Goal: Information Seeking & Learning: Learn about a topic

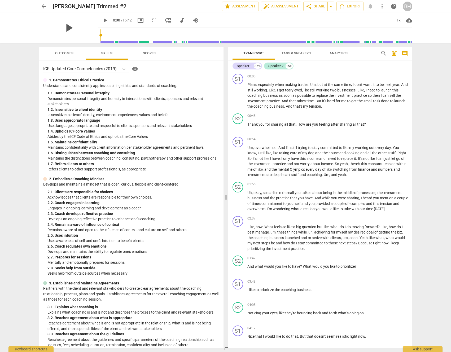
click at [67, 28] on span "play_arrow" at bounding box center [69, 28] width 14 height 14
click at [67, 28] on span "pause" at bounding box center [69, 28] width 14 height 14
type input "2"
click at [288, 7] on span "auto_fix_high AI Assessment" at bounding box center [282, 6] width 36 height 6
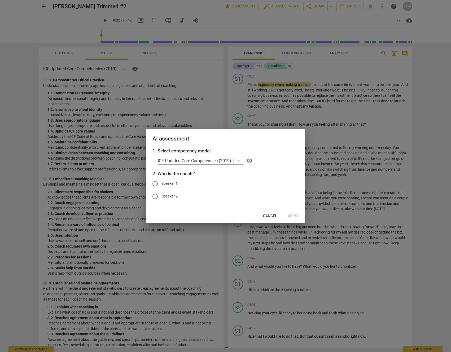
click at [154, 196] on input "Speaker 2" at bounding box center [155, 196] width 13 height 13
radio input "true"
click at [295, 216] on span "Apply" at bounding box center [293, 216] width 11 height 5
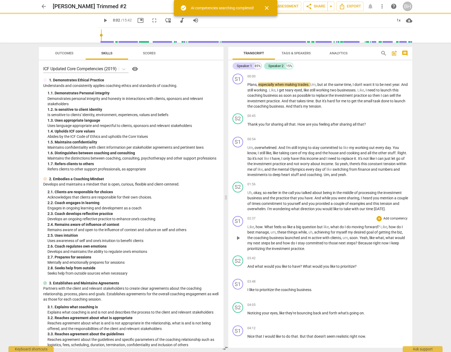
type input "2"
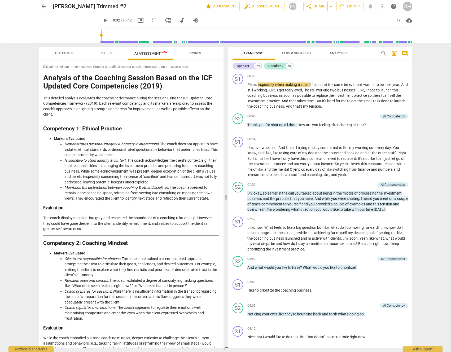
click at [157, 54] on span "AI Assessment New" at bounding box center [151, 53] width 33 height 4
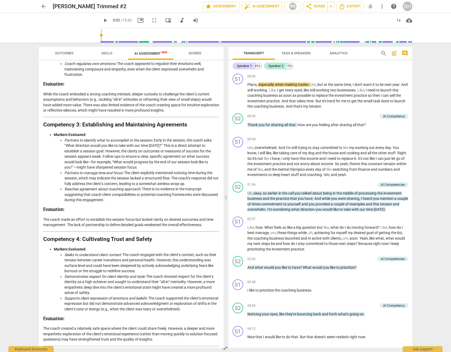
scroll to position [245, 0]
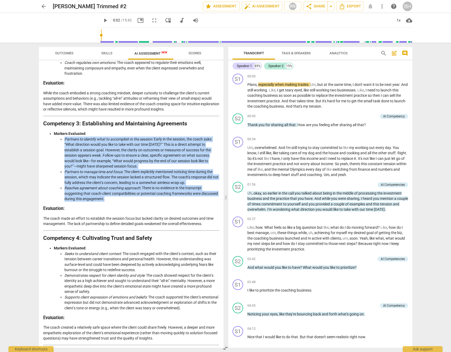
drag, startPoint x: 128, startPoint y: 199, endPoint x: 61, endPoint y: 140, distance: 89.6
click at [61, 140] on ul "Partners to identify what to accomplish in the session : Early in the session, …" at bounding box center [137, 169] width 166 height 65
copy ul "Partners to identify what to accomplish in the session : Early in the session, …"
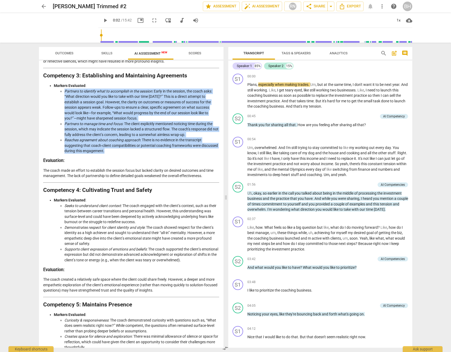
scroll to position [288, 0]
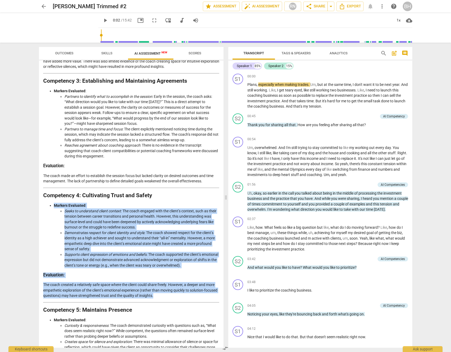
drag, startPoint x: 143, startPoint y: 288, endPoint x: 55, endPoint y: 202, distance: 122.7
click at [55, 201] on div "Analysis of the Coaching Session Based on the ICF Updated Core Competencies (20…" at bounding box center [131, 295] width 176 height 1019
copy div "Markers Evaluated : Seeks to understand client context : The coach engaged with…"
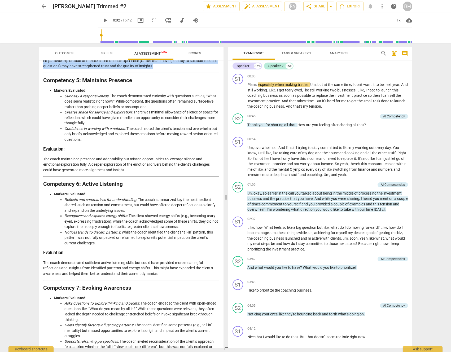
scroll to position [519, 0]
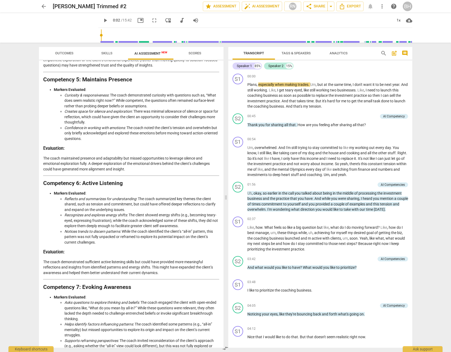
click at [137, 148] on h3 "Evaluation :" at bounding box center [131, 149] width 176 height 6
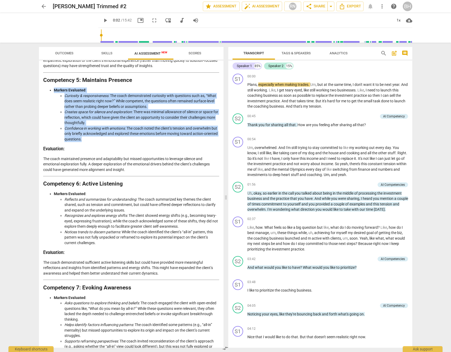
drag, startPoint x: 117, startPoint y: 142, endPoint x: 48, endPoint y: 91, distance: 86.5
click at [48, 91] on div "Analysis of the Coaching Session Based on the ICF Updated Core Competencies (20…" at bounding box center [131, 65] width 176 height 1019
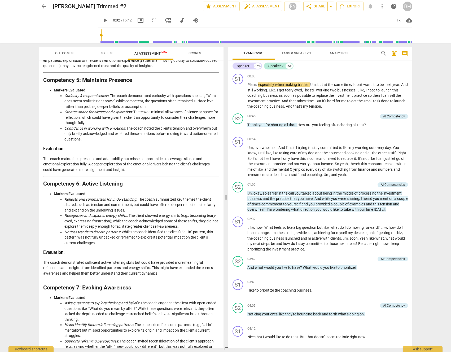
drag, startPoint x: 135, startPoint y: 168, endPoint x: 134, endPoint y: 171, distance: 2.9
click at [135, 168] on p "The coach maintained presence and adaptability but missed opportunities to leve…" at bounding box center [131, 164] width 176 height 16
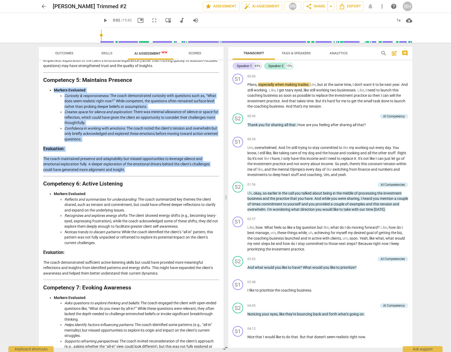
drag, startPoint x: 113, startPoint y: 160, endPoint x: 52, endPoint y: 91, distance: 91.8
click at [52, 91] on div "Analysis of the Coaching Session Based on the ICF Updated Core Competencies (20…" at bounding box center [131, 65] width 176 height 1019
copy div "Markers Evaluated : Curiosity & responsiveness : The coach demonstrated curiosi…"
click at [271, 65] on div "Speaker 2" at bounding box center [276, 65] width 15 height 5
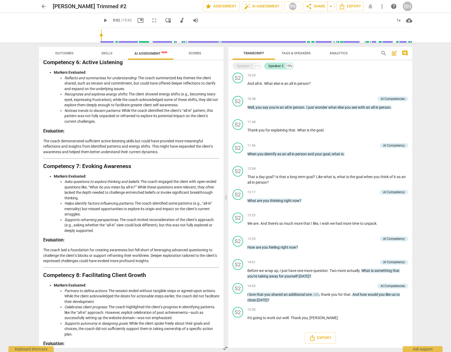
scroll to position [655, 0]
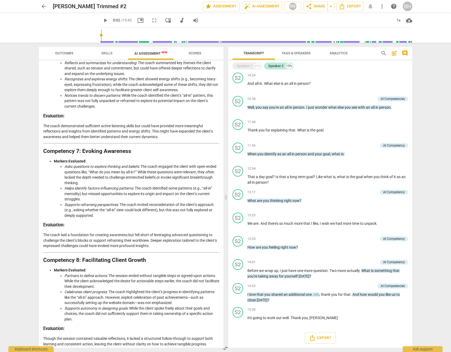
click at [134, 208] on li "Supports reframing perspectives : The coach invited reconsideration of the clie…" at bounding box center [141, 210] width 155 height 16
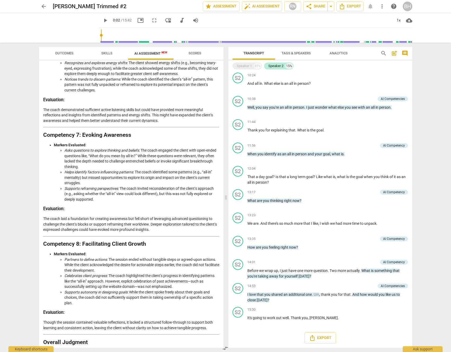
scroll to position [671, 0]
click at [143, 209] on h3 "Evaluation :" at bounding box center [131, 210] width 176 height 6
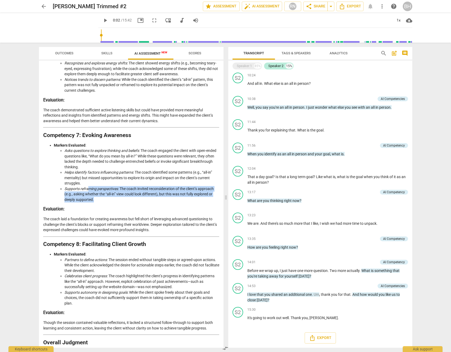
drag, startPoint x: 109, startPoint y: 199, endPoint x: 117, endPoint y: 217, distance: 19.1
click at [87, 187] on li "Supports reframing perspectives : The coach invited reconsideration of the clie…" at bounding box center [141, 194] width 155 height 16
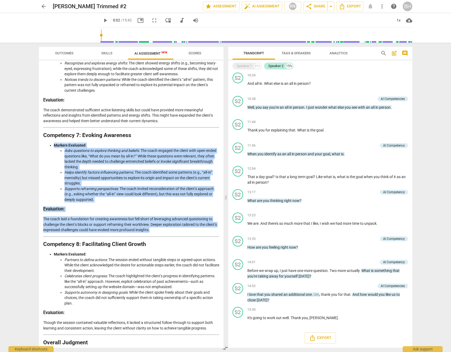
drag, startPoint x: 127, startPoint y: 213, endPoint x: 49, endPoint y: 144, distance: 104.3
copy div "Markers Evaluated : Asks questions to explore thinking and beliefs : The coach …"
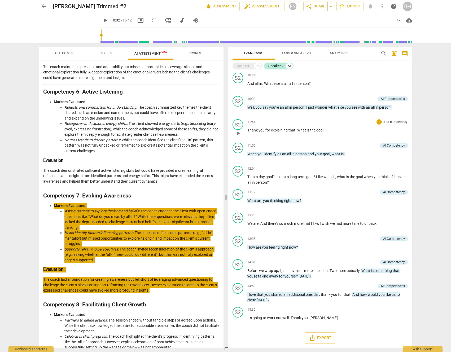
scroll to position [630, 0]
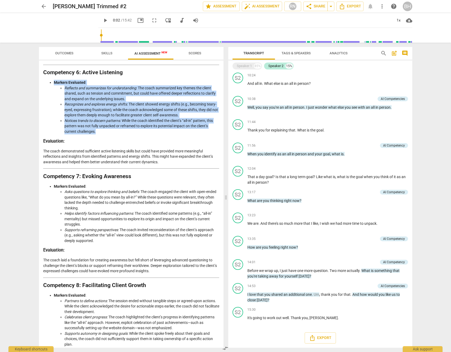
drag, startPoint x: 112, startPoint y: 132, endPoint x: 46, endPoint y: 84, distance: 81.3
click at [46, 83] on ul "Markers Evaluated : Reflects and summarizes for understanding : The coach summa…" at bounding box center [131, 107] width 176 height 54
copy li "Markers Evaluated : Reflects and summarizes for understanding : The coach summa…"
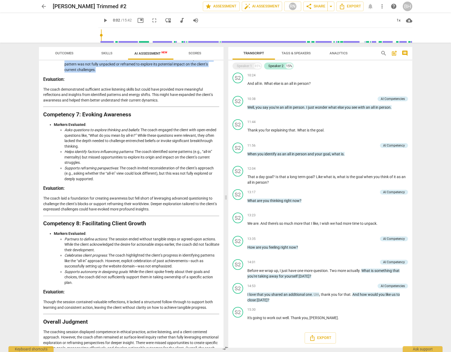
scroll to position [719, 0]
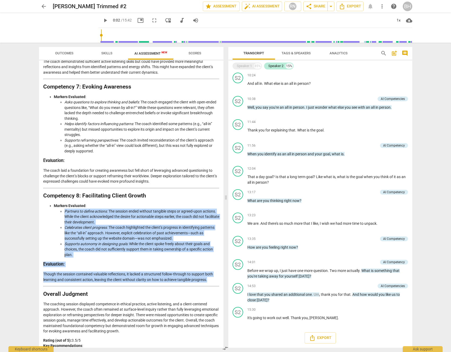
drag, startPoint x: 188, startPoint y: 274, endPoint x: 59, endPoint y: 212, distance: 143.5
copy div "Partners to define actions : The session ended without tangible steps or agreed…"
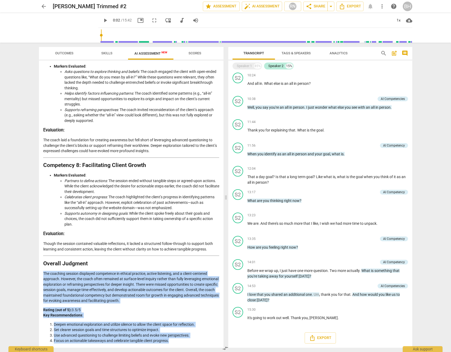
drag, startPoint x: 121, startPoint y: 317, endPoint x: 41, endPoint y: 273, distance: 91.5
click at [41, 273] on div "Disclaimer: AI can make mistakes. Consult a qualified mentor coach before actin…" at bounding box center [131, 205] width 185 height 288
copy div "The coaching session displayed competence in ethical practice, active listening…"
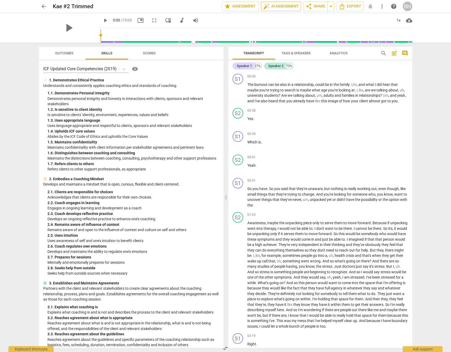
click at [282, 8] on span "auto_fix_high AI Assessment" at bounding box center [282, 6] width 36 height 6
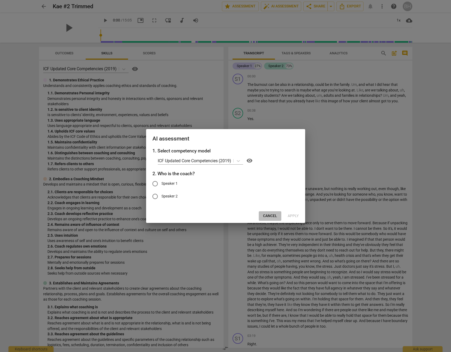
click at [270, 215] on span "Cancel" at bounding box center [270, 216] width 14 height 5
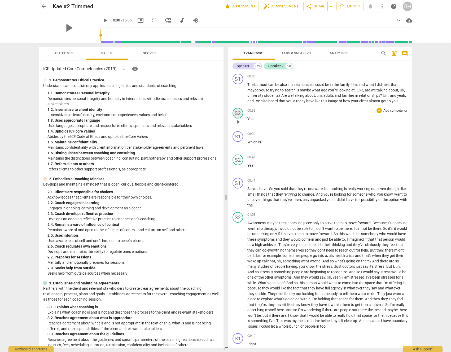
click at [238, 119] on div "S2" at bounding box center [238, 113] width 11 height 11
click at [273, 108] on div at bounding box center [225, 176] width 451 height 352
click at [238, 78] on div "S1" at bounding box center [238, 79] width 11 height 11
click at [335, 114] on div at bounding box center [225, 176] width 451 height 352
click at [271, 86] on span "can" at bounding box center [272, 85] width 7 height 4
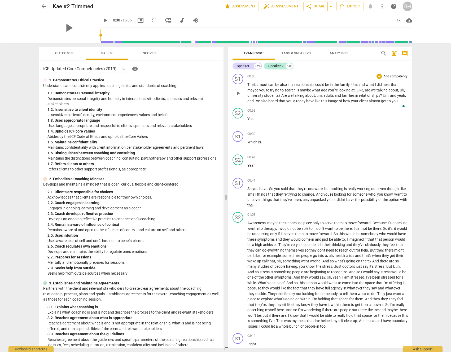
scroll to position [0, 0]
click at [237, 96] on span "play_arrow" at bounding box center [238, 93] width 6 height 6
click at [242, 79] on div "S1" at bounding box center [238, 79] width 11 height 11
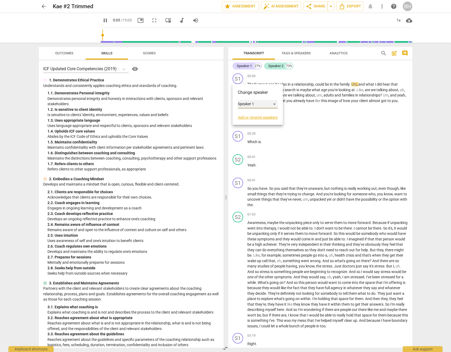
click at [261, 105] on div "Speaker 1" at bounding box center [258, 104] width 40 height 8
click at [264, 103] on li "Speaker 1" at bounding box center [258, 104] width 40 height 10
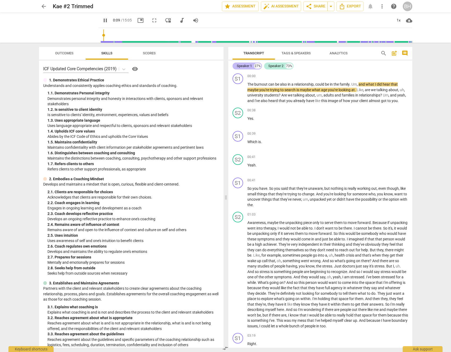
click at [253, 65] on div "Speaker 1 27%" at bounding box center [247, 66] width 29 height 7
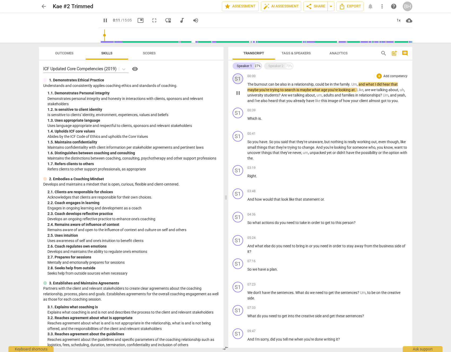
click at [241, 79] on div "S1" at bounding box center [238, 79] width 11 height 11
click at [257, 118] on link "Add or rename speakers" at bounding box center [258, 117] width 40 height 4
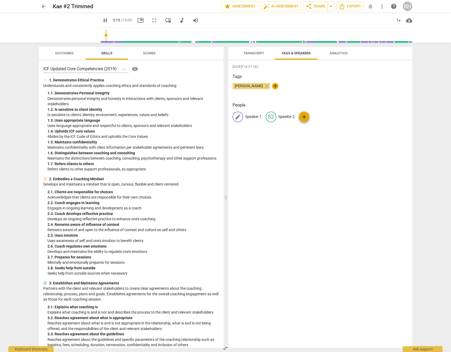
click at [253, 116] on p "Speaker 1" at bounding box center [254, 117] width 16 height 6
type input "17"
type input "K"
type input "17"
type input "Ka"
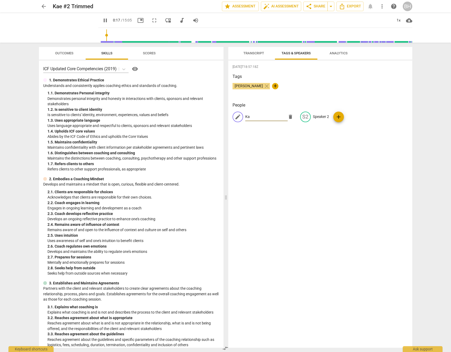
type input "18"
type input "Kae"
type input "20"
type input "Kae"
click at [322, 117] on p "Speaker 2" at bounding box center [321, 117] width 16 height 6
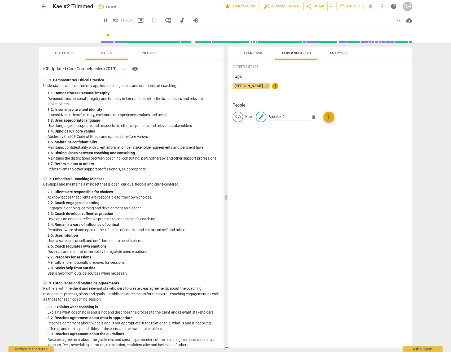
type input "22"
type input "R"
type input "22"
type input "Ra"
type input "22"
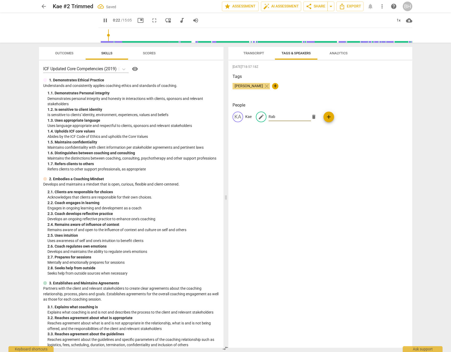
type input "Raba"
type input "23"
type input "Rabab"
type input "24"
type input "Rabab"
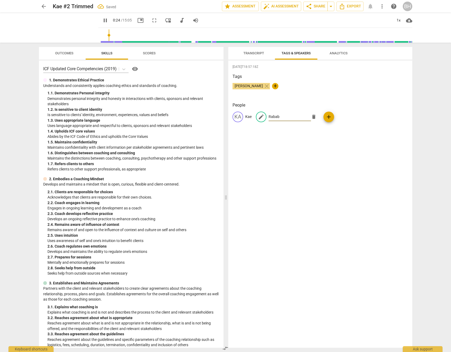
click at [323, 162] on div "2025-09-08T18:57:18Z Tags BRAD HARDIE close + People KA Kae edit Rabab delete a…" at bounding box center [321, 205] width 184 height 288
click at [278, 5] on span "auto_fix_high AI Assessment" at bounding box center [282, 6] width 36 height 6
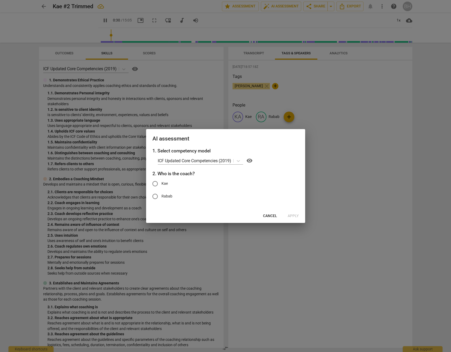
type input "31"
click at [156, 184] on input "Kae" at bounding box center [155, 184] width 13 height 13
radio input "true"
click at [292, 217] on span "Apply" at bounding box center [293, 216] width 11 height 5
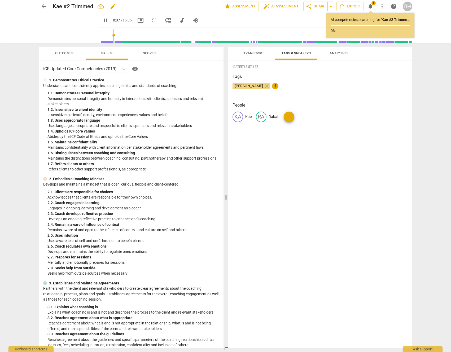
type input "38"
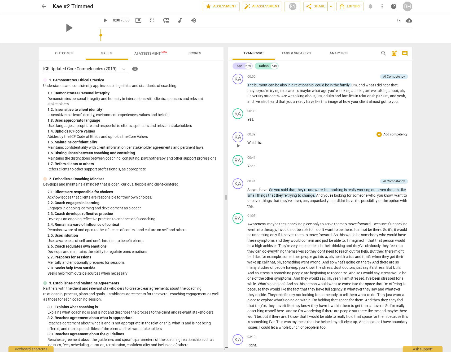
scroll to position [1, 0]
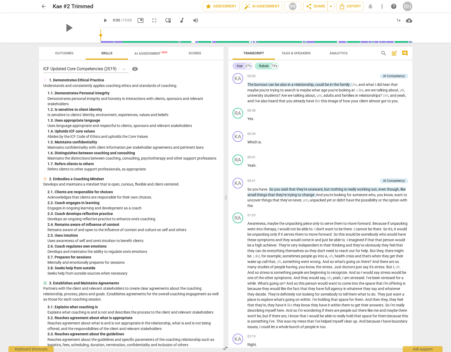
click at [154, 54] on span "AI Assessment New" at bounding box center [151, 53] width 33 height 4
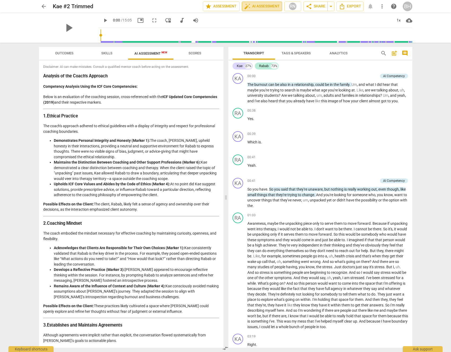
click at [270, 7] on span "auto_fix_high AI Assessment" at bounding box center [262, 6] width 36 height 6
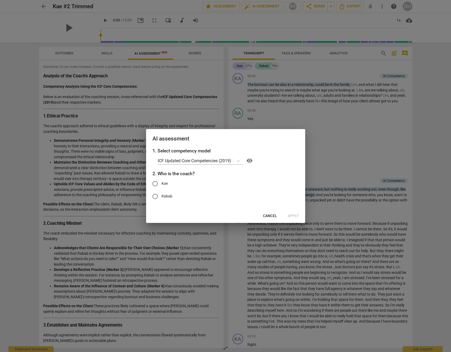
click at [157, 183] on input "Kae" at bounding box center [155, 184] width 13 height 13
radio input "true"
click at [295, 215] on span "Apply" at bounding box center [293, 216] width 11 height 5
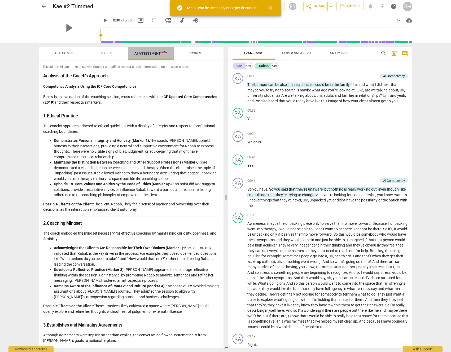
click at [148, 54] on span "AI Assessment New" at bounding box center [151, 53] width 33 height 4
click at [66, 53] on span "Outcomes" at bounding box center [64, 53] width 18 height 4
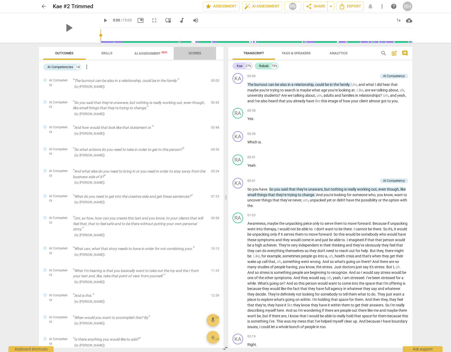
click at [192, 52] on span "Scores" at bounding box center [195, 53] width 13 height 4
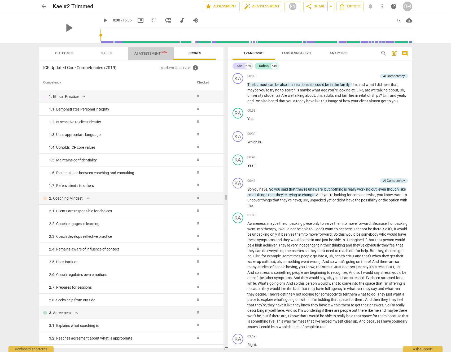
click at [150, 52] on span "AI Assessment New" at bounding box center [151, 53] width 33 height 4
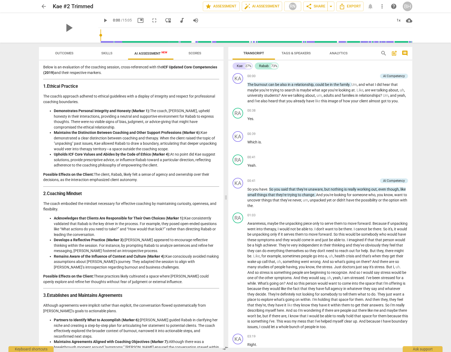
scroll to position [40, 0]
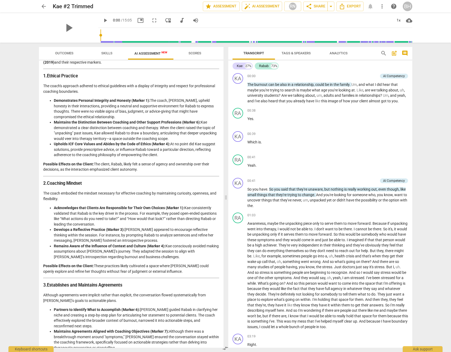
drag, startPoint x: 144, startPoint y: 170, endPoint x: 47, endPoint y: 76, distance: 134.6
drag, startPoint x: 173, startPoint y: 277, endPoint x: 175, endPoint y: 272, distance: 4.4
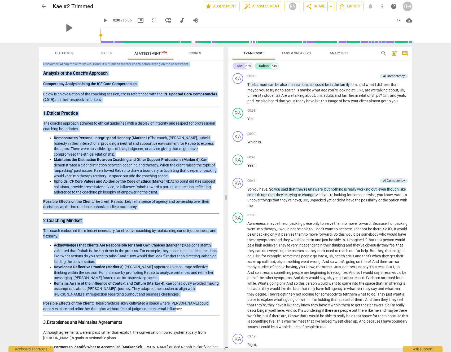
scroll to position [1, 0]
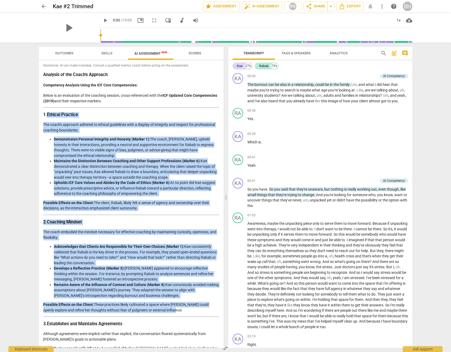
drag, startPoint x: 167, startPoint y: 264, endPoint x: 49, endPoint y: 115, distance: 190.1
copy div "Loremip Dolorsit Ame conse'a elitsedd eiusmod te incidid utlaboreet dolo m aliq…"
click at [148, 184] on strong "Upholds ICF Core Values and Abides by the Code of Ethics (Marker 4):" at bounding box center [112, 183] width 117 height 4
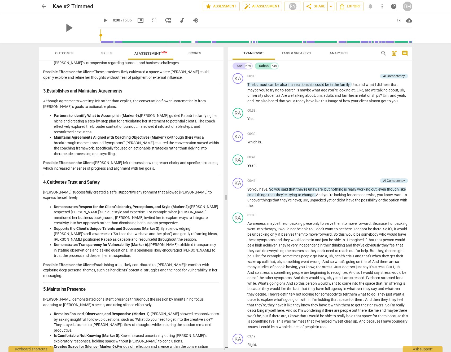
scroll to position [234, 0]
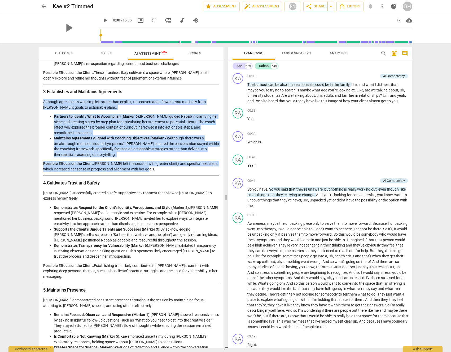
drag, startPoint x: 154, startPoint y: 169, endPoint x: 41, endPoint y: 102, distance: 130.9
click at [41, 102] on div "Disclaimer: AI can make mistakes. Consult a qualified mentor coach before actin…" at bounding box center [131, 205] width 185 height 288
copy div "Although agreements were implicit rather than explicit, the conversation flowed…"
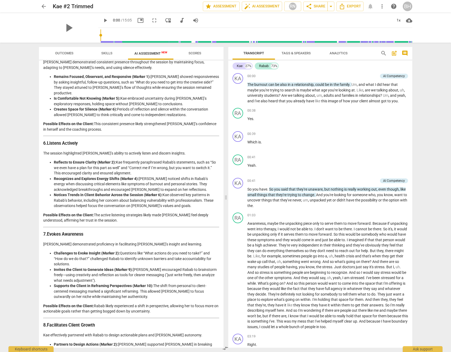
scroll to position [472, 0]
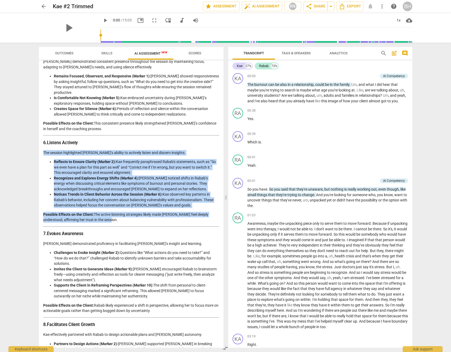
drag, startPoint x: 105, startPoint y: 205, endPoint x: 38, endPoint y: 137, distance: 95.9
click at [38, 137] on div "Outcomes Skills AI Assessment New Scores Disclaimer: AI can make mistakes. Cons…" at bounding box center [130, 198] width 191 height 310
copy div "The session highlighted [PERSON_NAME]’s ability to actively listen and discern …"
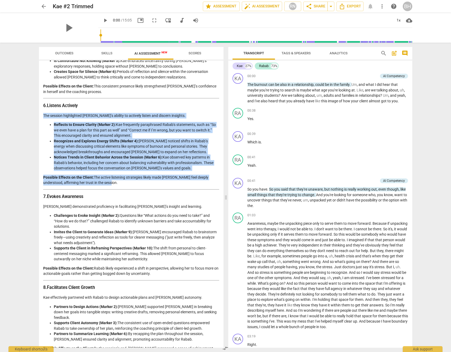
scroll to position [615, 0]
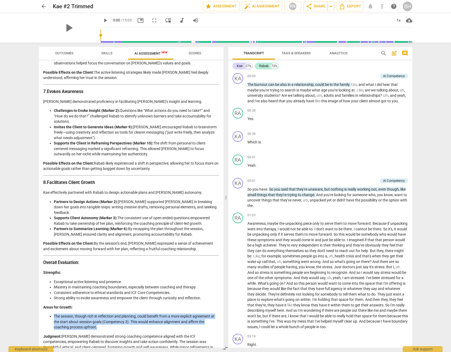
drag, startPoint x: 110, startPoint y: 306, endPoint x: 54, endPoint y: 296, distance: 57.0
click at [54, 314] on li "The session, though rich in reflection and planning, could benefit from a more …" at bounding box center [137, 322] width 166 height 16
copy li "The session, though rich in reflection and planning, could benefit from a more …"
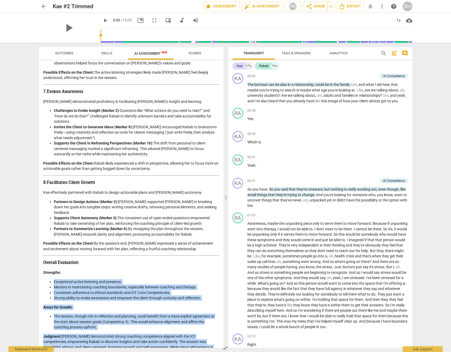
drag, startPoint x: 203, startPoint y: 332, endPoint x: 53, endPoint y: 261, distance: 166.2
copy div "Exceptional active listening and presence. Mastery in maintaining coaching boun…"
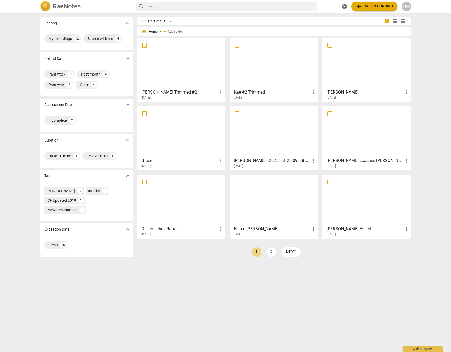
click at [267, 63] on div at bounding box center [274, 63] width 85 height 47
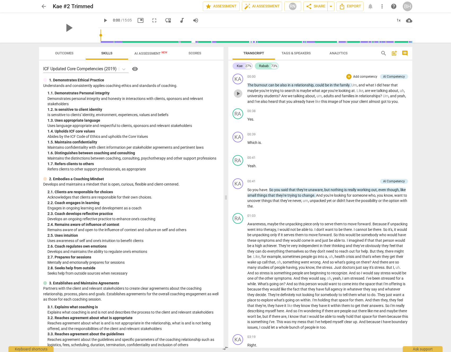
click at [240, 96] on span "play_arrow" at bounding box center [238, 94] width 6 height 6
click at [239, 189] on div "KA" at bounding box center [238, 184] width 11 height 11
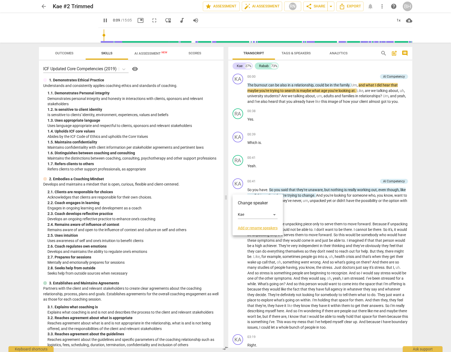
click at [294, 188] on div at bounding box center [225, 176] width 451 height 352
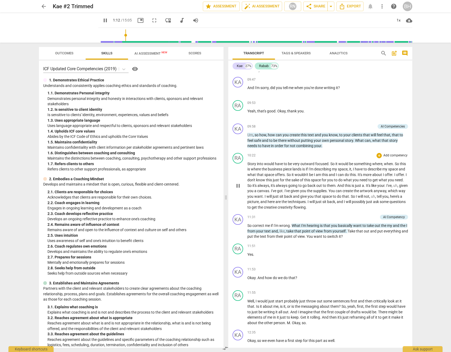
scroll to position [718, 0]
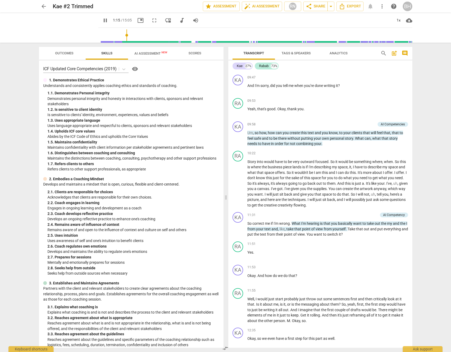
type input "76"
